Goal: Obtain resource: Download file/media

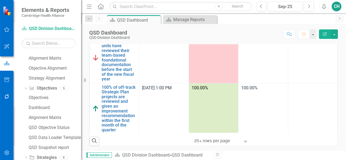
scroll to position [180, 0]
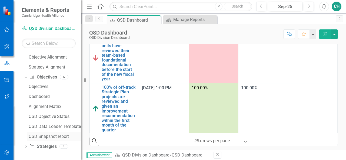
click at [54, 137] on div "QSD Snapshot report" at bounding box center [55, 136] width 52 height 5
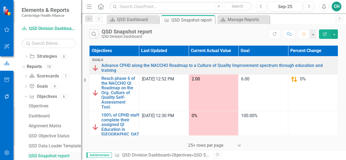
scroll to position [132, 0]
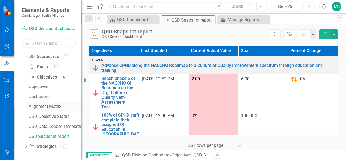
click at [41, 107] on div "Alignment Matrix" at bounding box center [55, 106] width 52 height 5
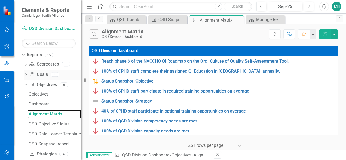
scroll to position [132, 0]
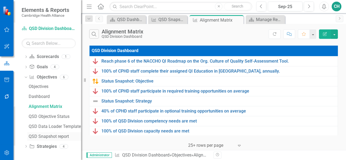
click at [41, 135] on div "QSD Snapshot report" at bounding box center [55, 136] width 52 height 5
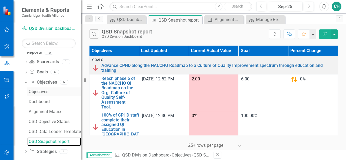
scroll to position [132, 0]
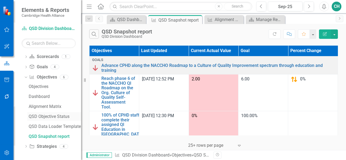
click at [56, 117] on div "QSD Objective Status" at bounding box center [55, 116] width 52 height 5
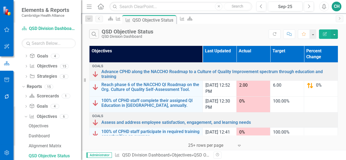
click at [327, 34] on icon "Edit Report" at bounding box center [325, 34] width 5 height 4
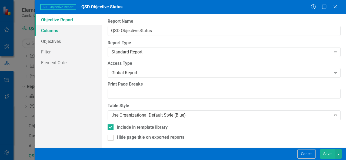
click at [73, 32] on link "Columns" at bounding box center [69, 30] width 68 height 11
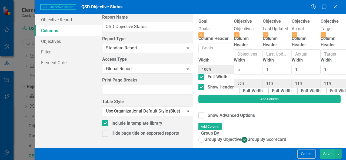
scroll to position [0, 54]
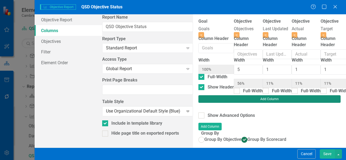
click at [317, 95] on button "Add Column" at bounding box center [270, 99] width 142 height 8
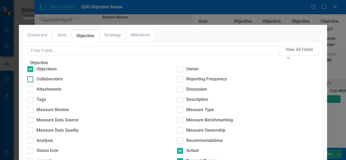
scroll to position [58, 0]
click at [42, 138] on div "Analysis" at bounding box center [45, 141] width 16 height 6
click at [31, 138] on input "Analysis" at bounding box center [29, 140] width 4 height 4
checkbox input "true"
click at [178, 138] on div at bounding box center [180, 141] width 6 height 6
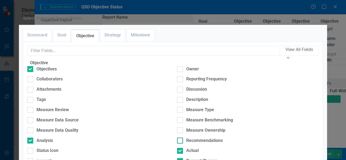
click at [178, 138] on input "Recommendations" at bounding box center [179, 140] width 4 height 4
checkbox input "true"
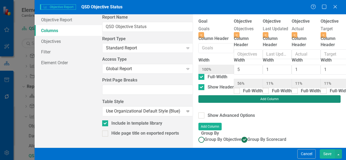
type input "45%"
type input "9%"
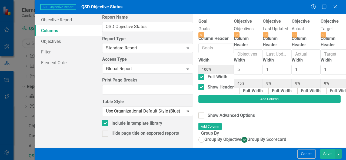
scroll to position [0, 0]
click at [234, 88] on div at bounding box center [237, 91] width 6 height 6
click at [234, 88] on input "Full-Width" at bounding box center [236, 90] width 4 height 4
checkbox input "true"
type input "100%"
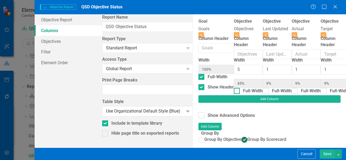
type input "17%"
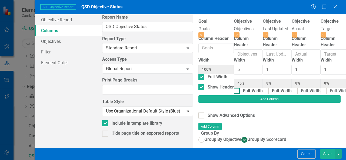
type input "17%"
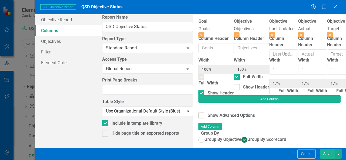
click at [330, 154] on button "Save" at bounding box center [327, 154] width 15 height 9
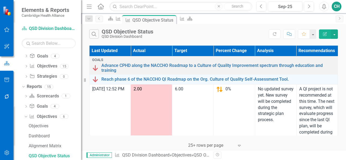
click at [328, 36] on button "Edit Report" at bounding box center [325, 33] width 12 height 9
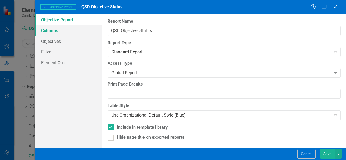
click at [78, 34] on link "Columns" at bounding box center [69, 30] width 68 height 11
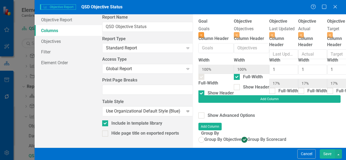
click at [200, 34] on icon "Close" at bounding box center [201, 35] width 2 height 3
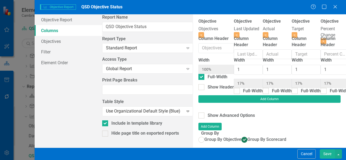
checkbox input "true"
click at [331, 154] on button "Save" at bounding box center [327, 154] width 15 height 9
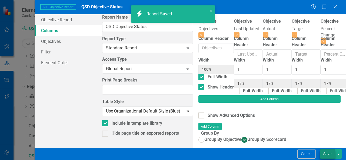
radio input "false"
checkbox input "false"
radio input "true"
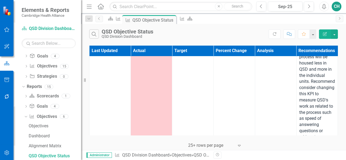
scroll to position [1267, 0]
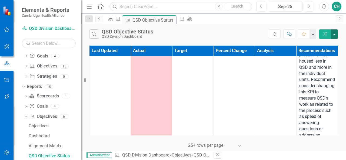
click at [336, 37] on button "button" at bounding box center [334, 33] width 7 height 9
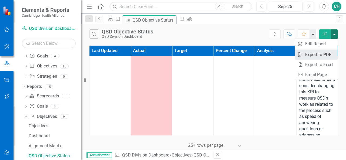
click at [326, 54] on link "PDF Export to PDF" at bounding box center [316, 55] width 43 height 10
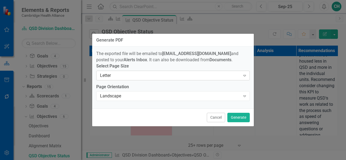
click at [225, 79] on div "Letter" at bounding box center [170, 75] width 140 height 6
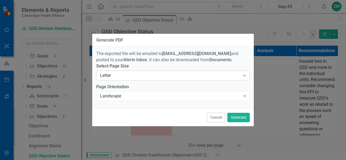
click at [195, 75] on div "Letter" at bounding box center [170, 75] width 140 height 6
click at [195, 85] on div "The exported file will be emailed to [EMAIL_ADDRESS][DOMAIN_NAME] and posted to…" at bounding box center [173, 78] width 162 height 62
click at [239, 117] on button "Generate" at bounding box center [238, 117] width 22 height 9
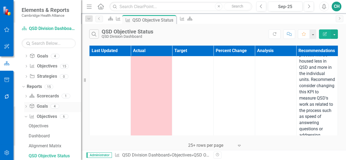
click at [26, 106] on icon "Dropdown" at bounding box center [26, 107] width 4 height 3
click at [48, 116] on div "Goals" at bounding box center [55, 116] width 52 height 5
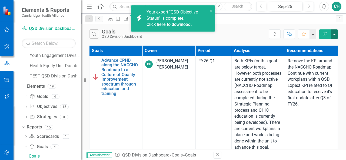
click at [337, 34] on button "button" at bounding box center [334, 33] width 7 height 9
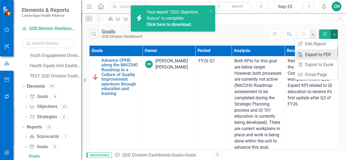
click at [322, 52] on link "PDF Export to PDF" at bounding box center [316, 55] width 43 height 10
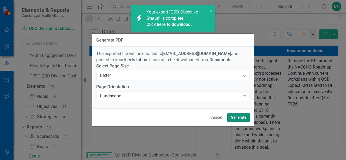
click at [239, 118] on button "Generate" at bounding box center [238, 117] width 22 height 9
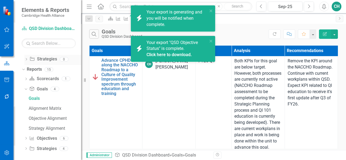
scroll to position [110, 0]
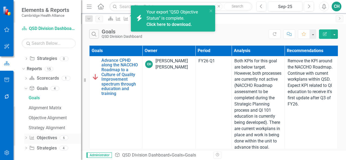
click at [30, 138] on icon "Objective" at bounding box center [31, 138] width 5 height 4
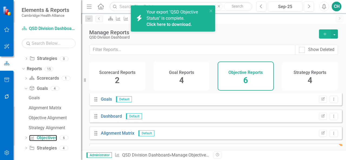
scroll to position [1, 0]
click at [114, 119] on link "Dashboard" at bounding box center [111, 116] width 21 height 5
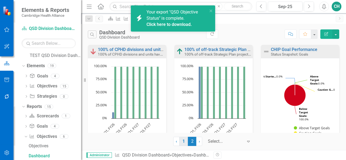
click at [185, 141] on link "1" at bounding box center [183, 141] width 9 height 9
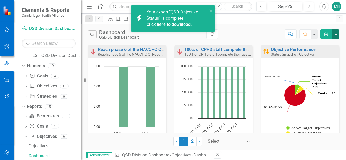
click at [337, 32] on button "button" at bounding box center [335, 33] width 7 height 9
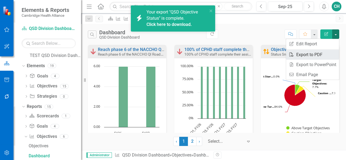
click at [316, 52] on link "PDF Export to PDF" at bounding box center [312, 55] width 53 height 10
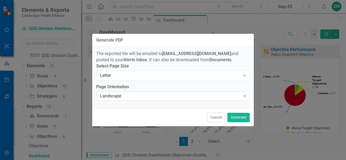
click at [238, 95] on div "Landscape" at bounding box center [170, 96] width 140 height 6
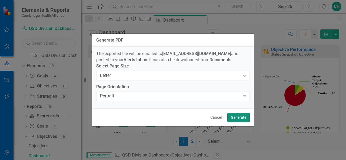
click at [242, 119] on button "Generate" at bounding box center [238, 117] width 22 height 9
